Goal: Check status: Check status

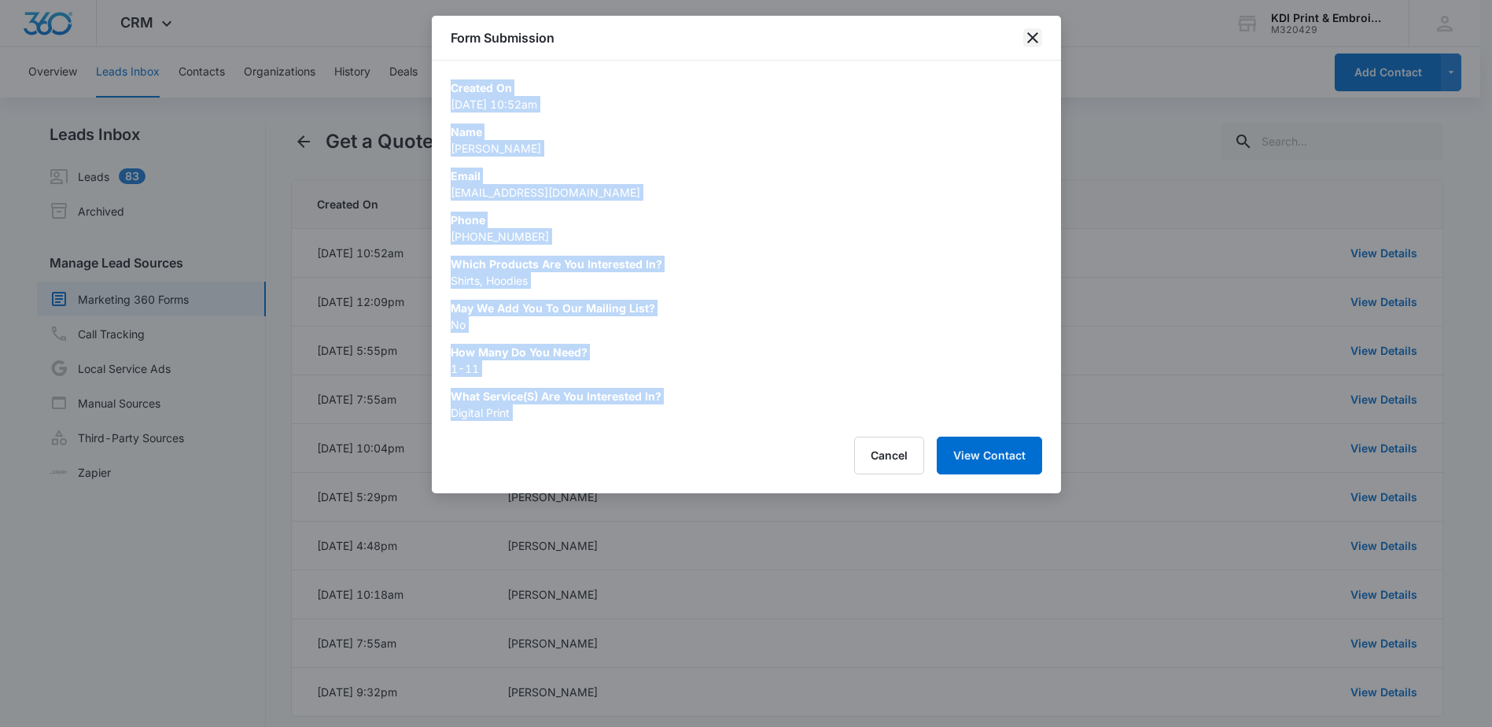
click at [1038, 28] on icon "close" at bounding box center [1032, 37] width 19 height 19
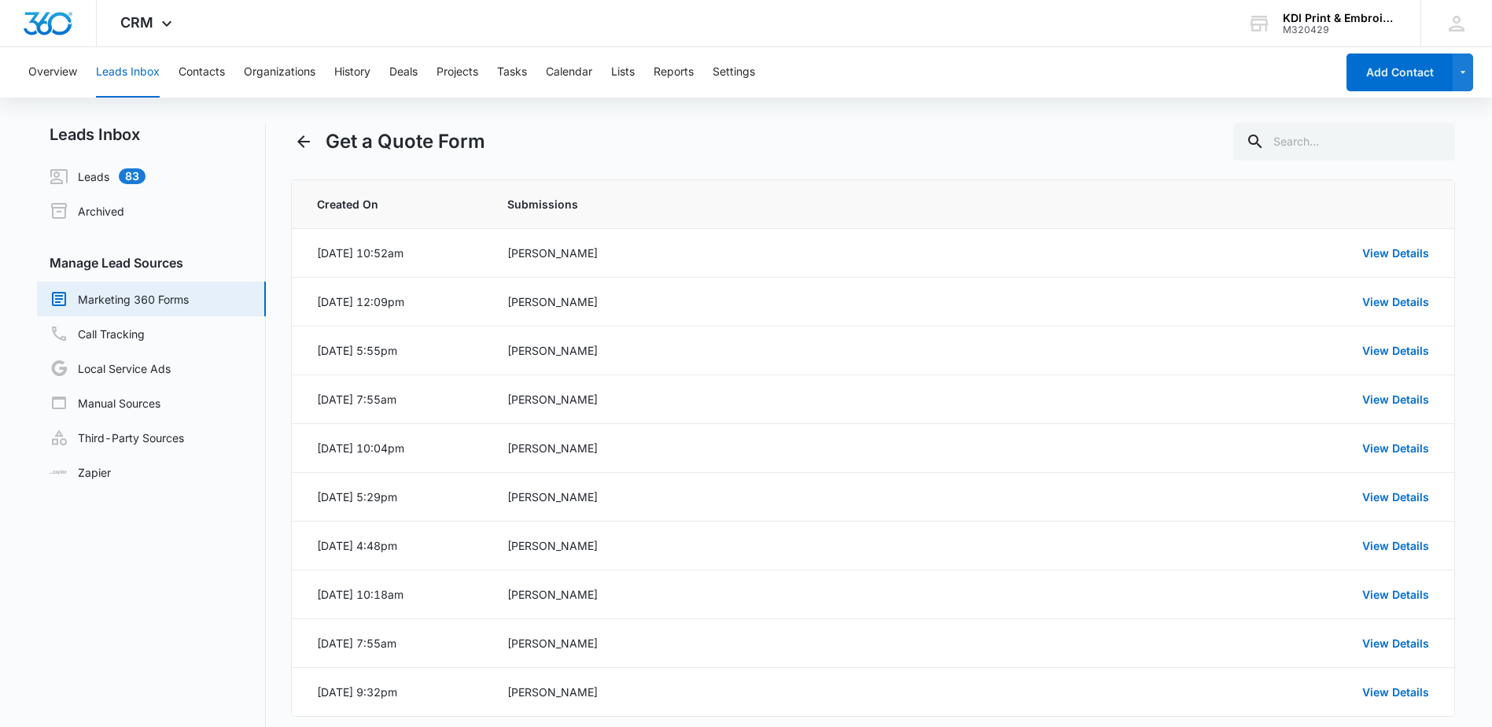
click at [123, 293] on link "Marketing 360 Forms" at bounding box center [119, 298] width 139 height 19
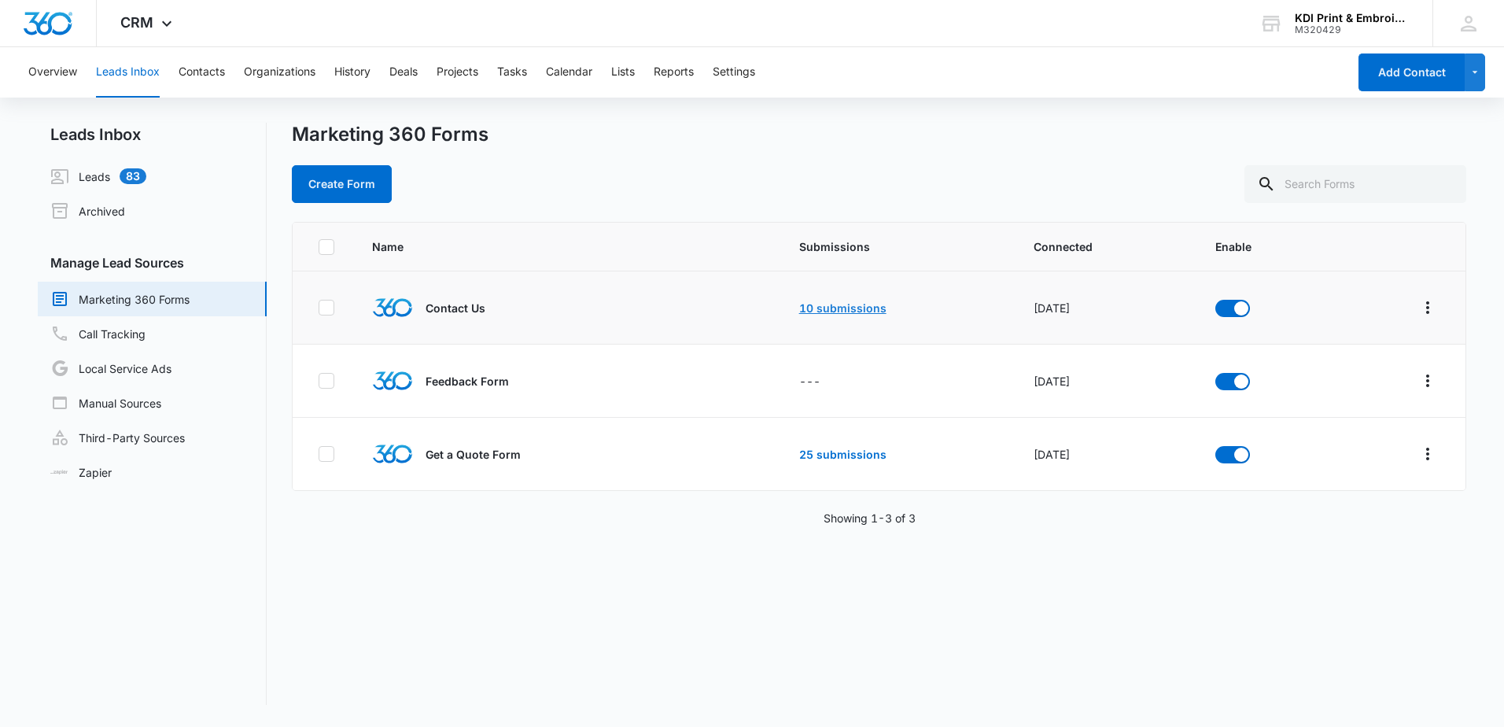
click at [804, 306] on link "10 submissions" at bounding box center [842, 307] width 87 height 13
click at [821, 455] on link "25 submissions" at bounding box center [842, 453] width 87 height 13
